Goal: Navigation & Orientation: Find specific page/section

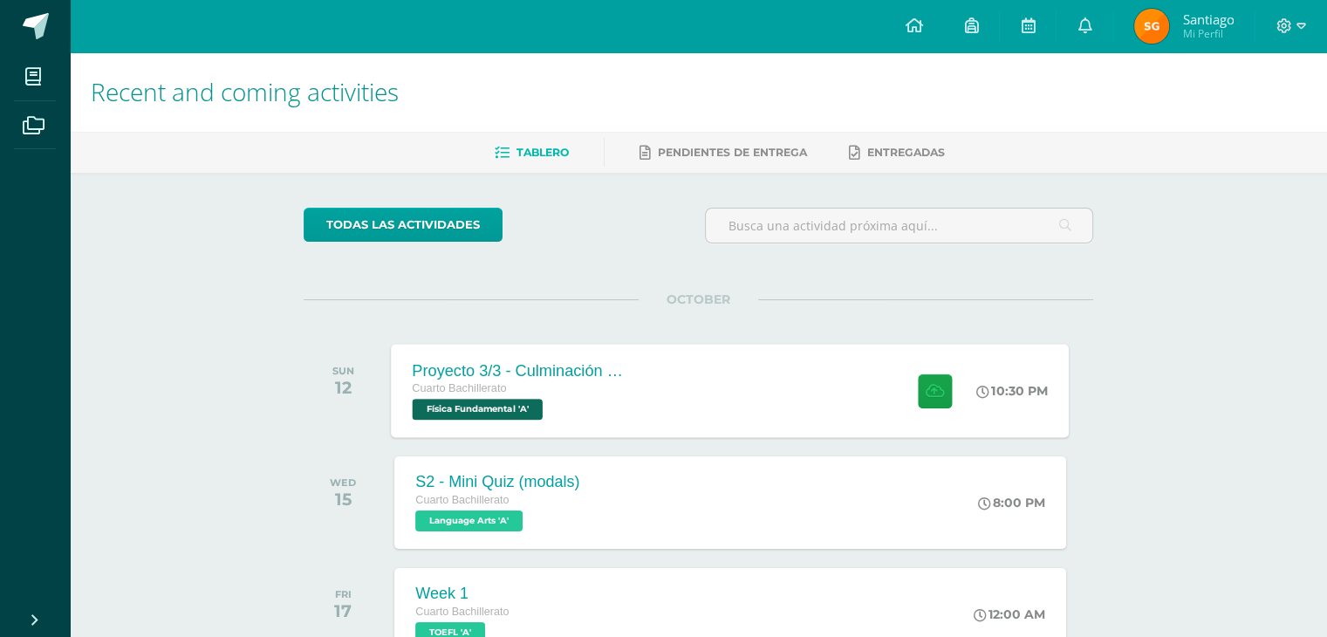
click at [706, 421] on div "Proyecto 3/3 - Culminación y Presentación Cuarto Bachillerato Física Fundamenta…" at bounding box center [731, 390] width 678 height 93
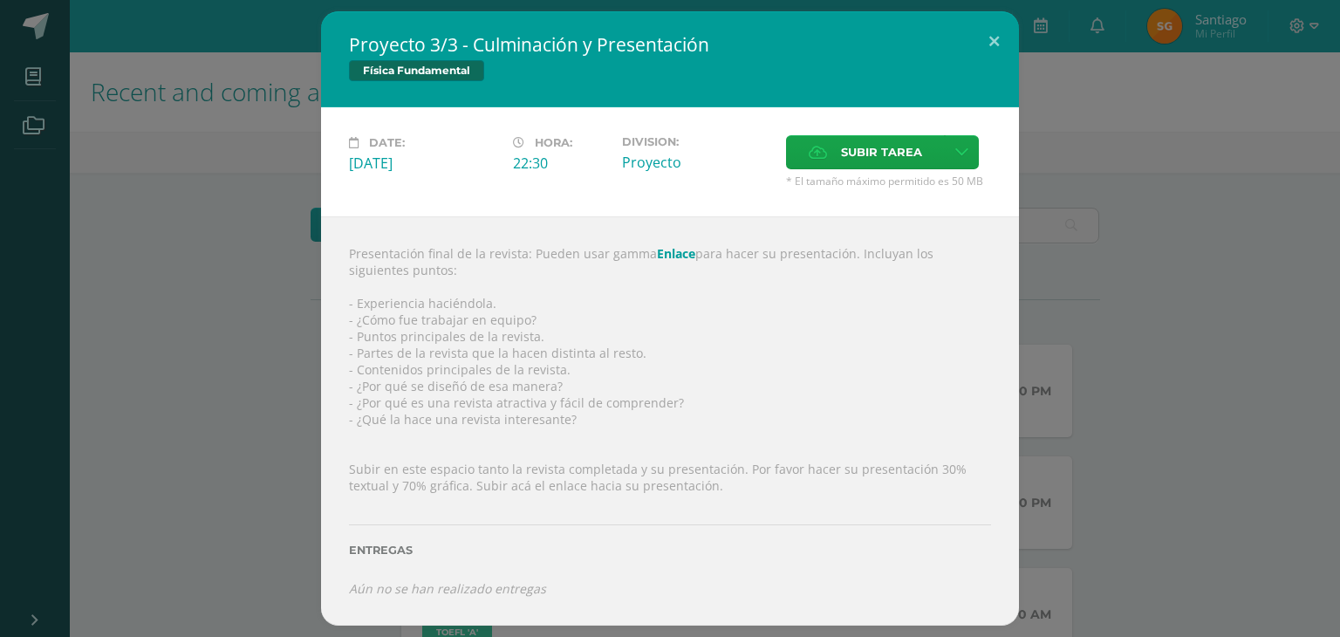
click at [1062, 346] on div "Proyecto 3/3 - Culminación y Presentación Física Fundamental Date: [DATE] Hora:…" at bounding box center [670, 317] width 1326 height 613
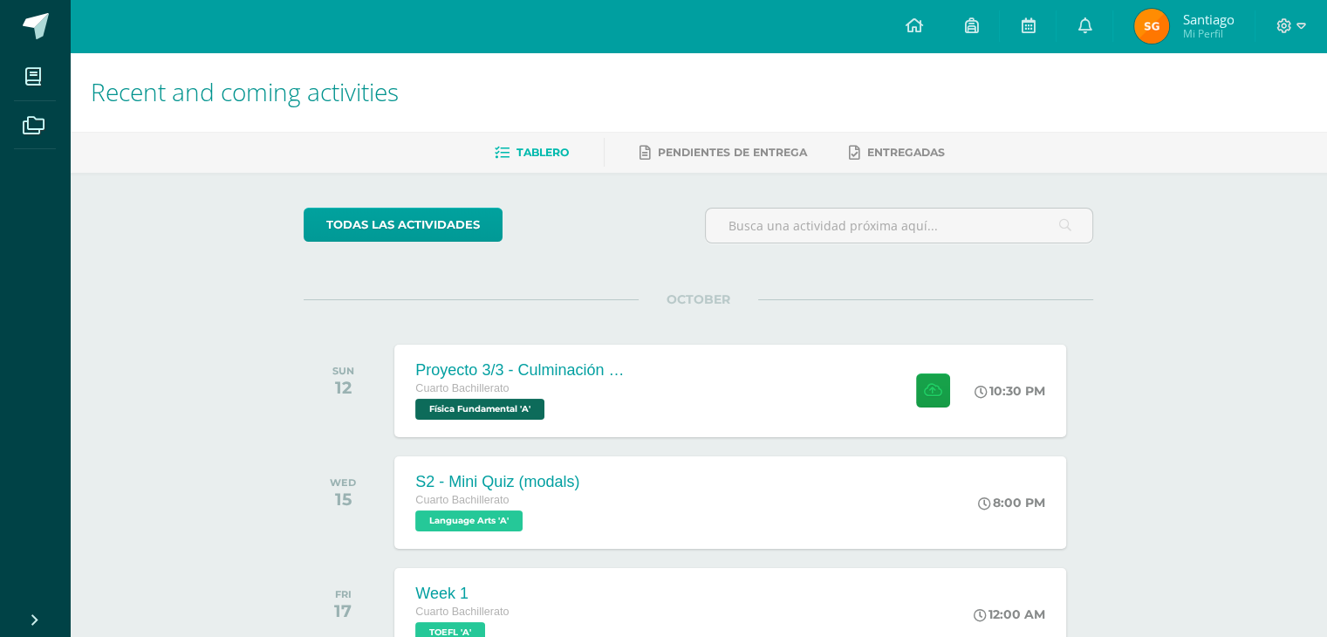
click at [1206, 17] on span "Santiago" at bounding box center [1207, 18] width 51 height 17
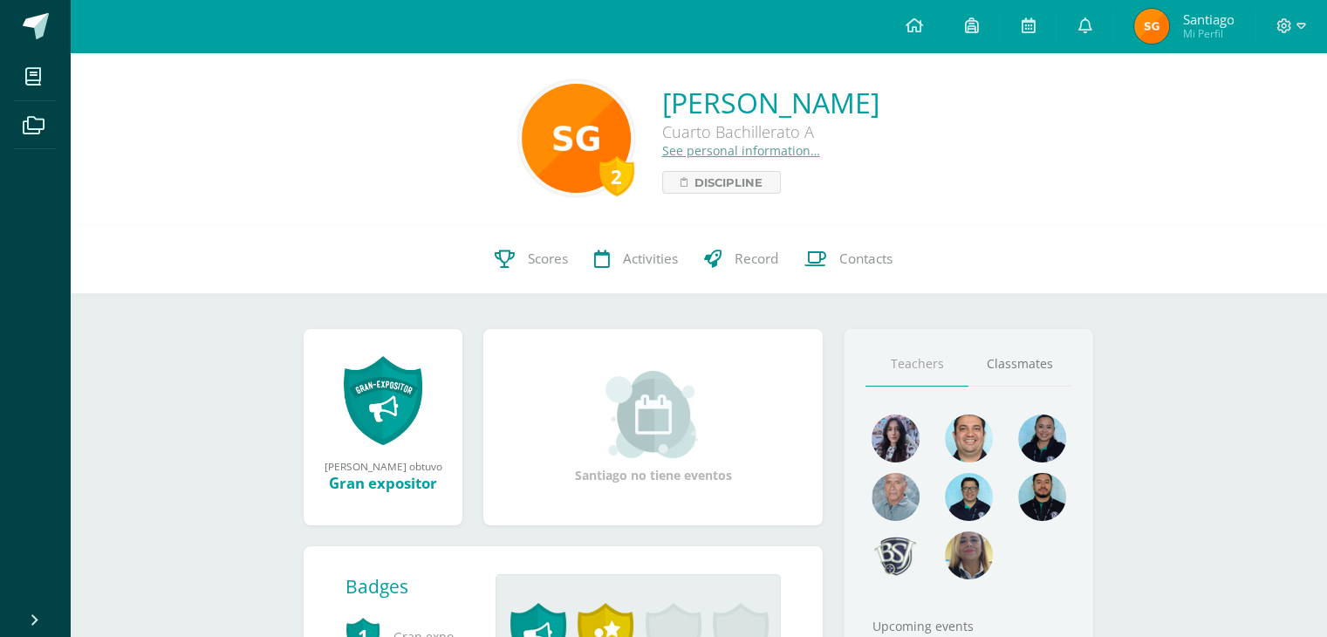
scroll to position [66, 0]
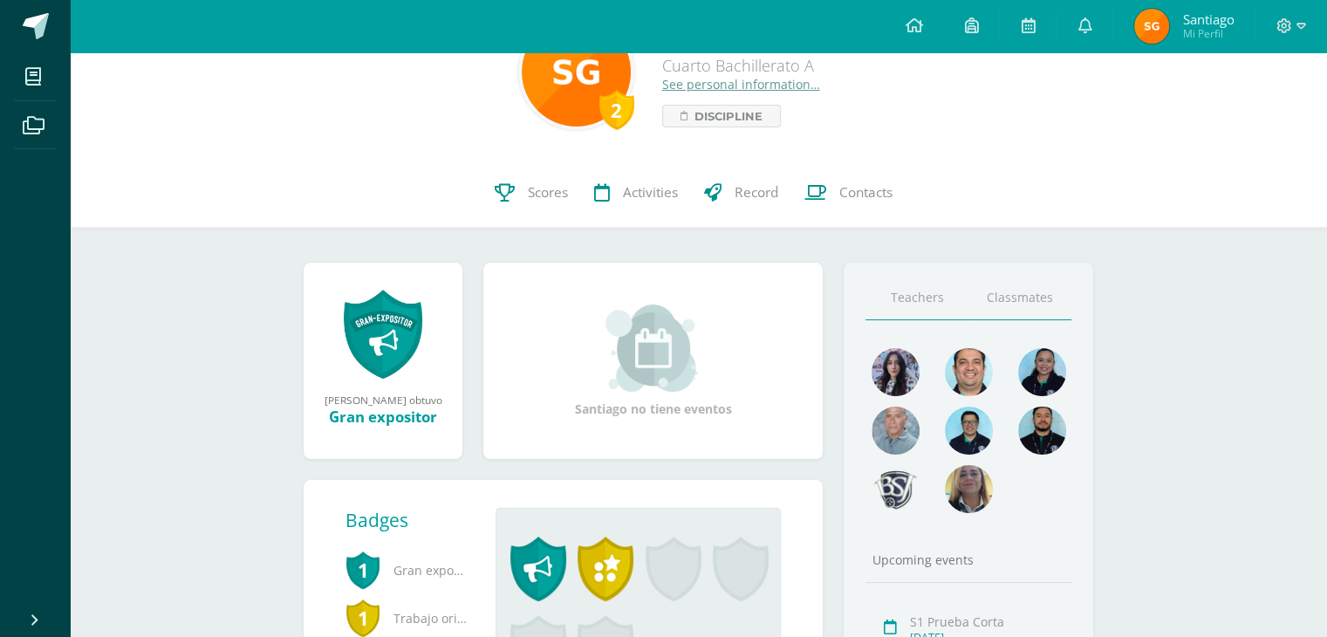
click at [1040, 292] on link "Classmates" at bounding box center [1019, 298] width 103 height 44
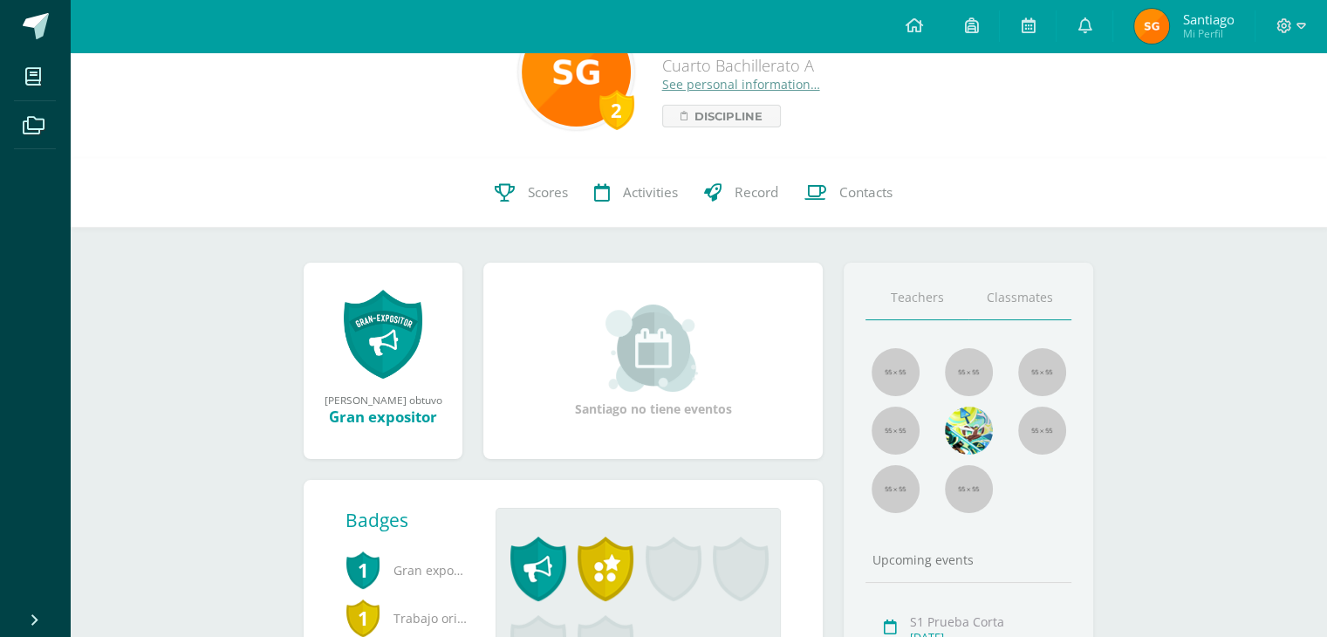
click at [929, 318] on link "Teachers" at bounding box center [916, 298] width 103 height 44
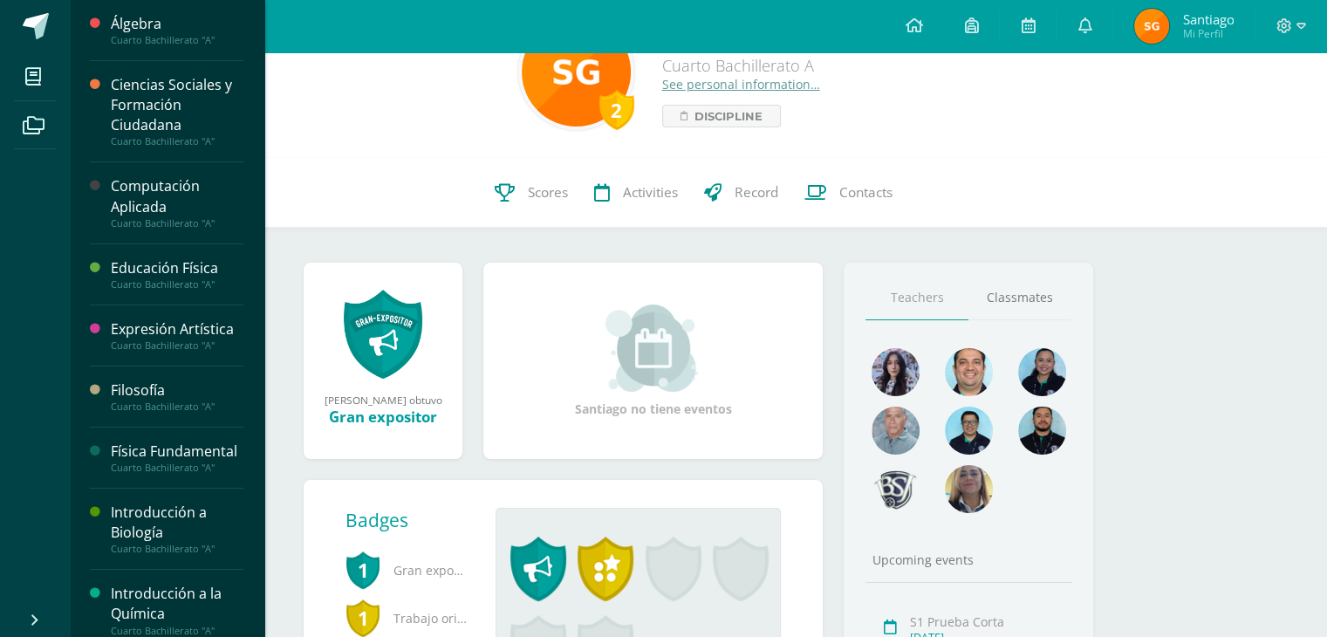
click at [150, 204] on div "Computación Aplicada" at bounding box center [177, 196] width 133 height 40
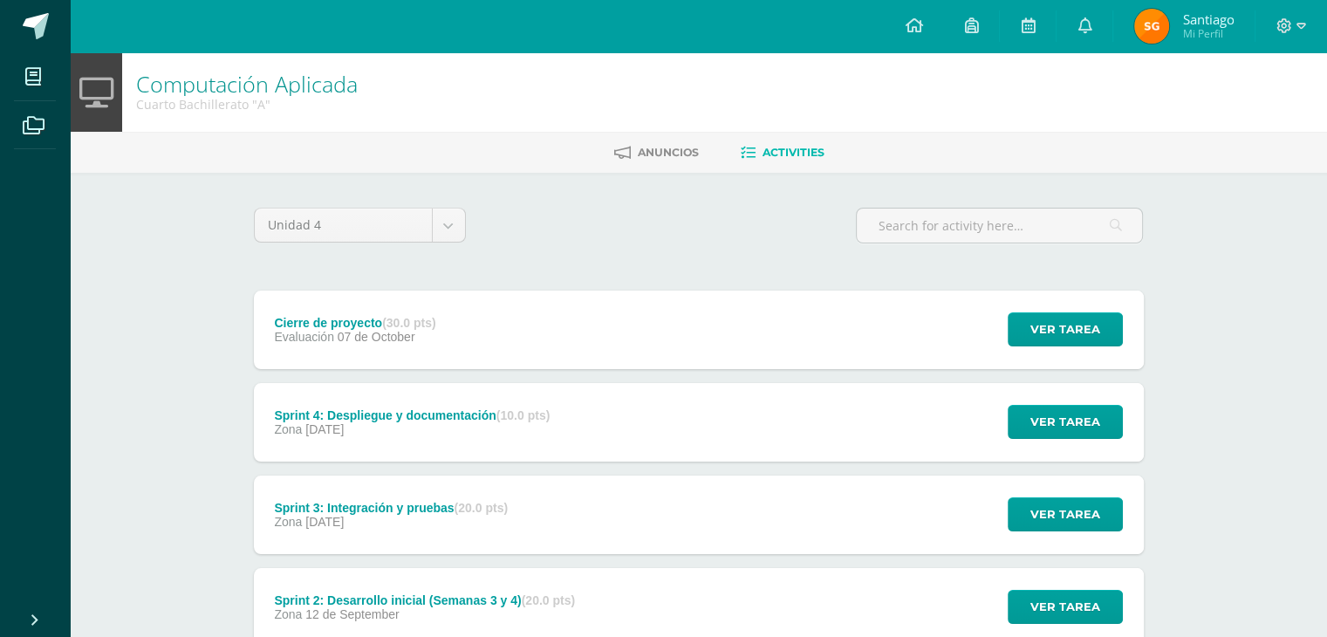
click at [449, 418] on div "Sprint 4: Despliegue y documentación (10.0 pts)" at bounding box center [412, 415] width 276 height 14
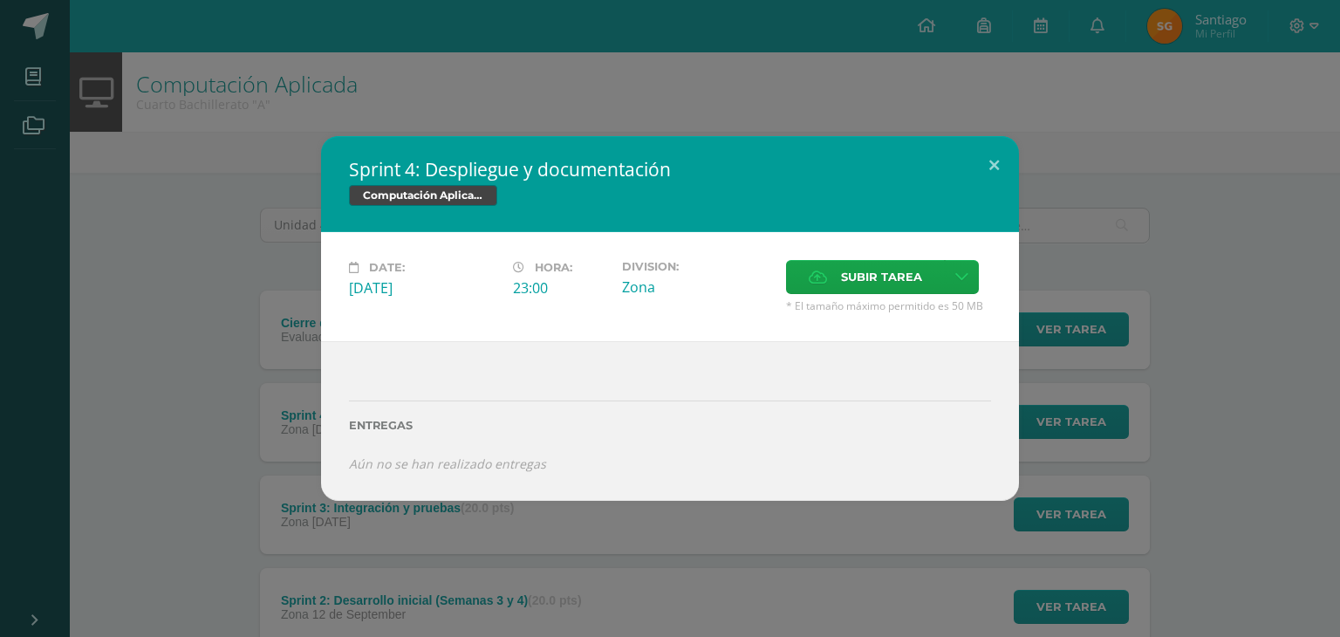
click at [885, 574] on div "Sprint 4: Despliegue y documentación Computación Aplicada Date: Sunday 05 de Oc…" at bounding box center [670, 318] width 1340 height 637
